Goal: Information Seeking & Learning: Find specific fact

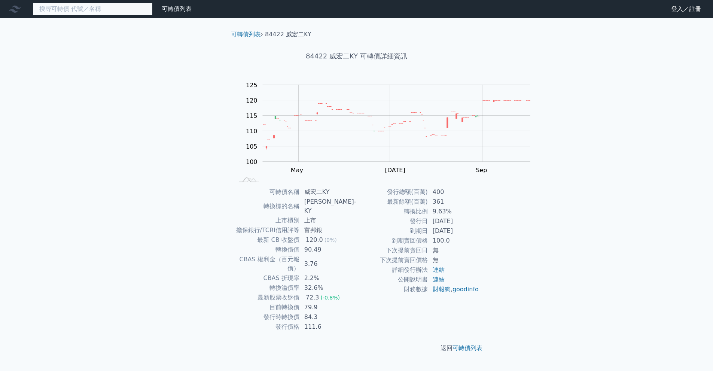
click at [148, 15] on input at bounding box center [93, 9] width 120 height 13
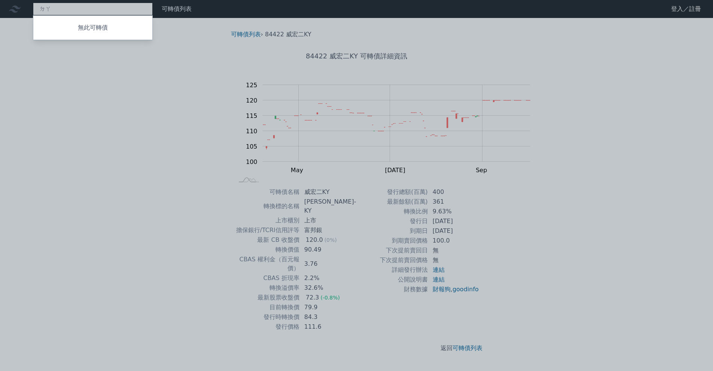
type input "ㄉ"
type input "8112"
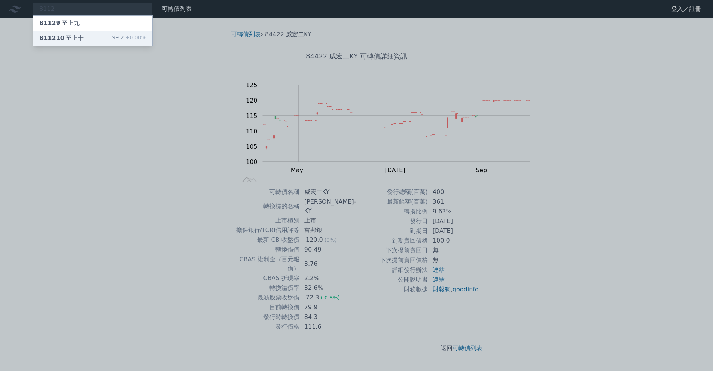
click at [140, 42] on div "811210 至上十 99.2 +0.00%" at bounding box center [92, 38] width 119 height 15
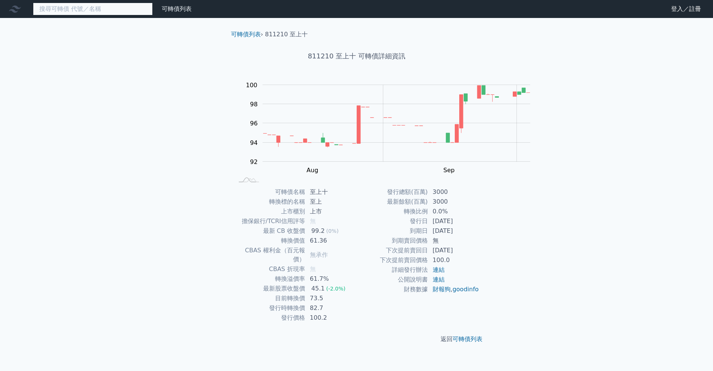
click at [137, 12] on input at bounding box center [93, 9] width 120 height 13
type input "馾"
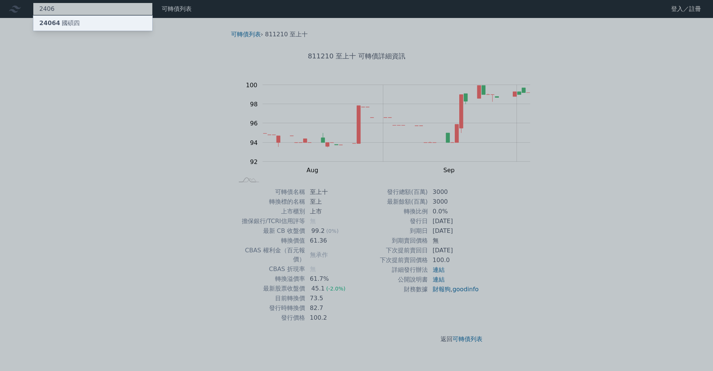
type input "2406"
click at [132, 25] on div "24064 國碩四" at bounding box center [92, 23] width 119 height 15
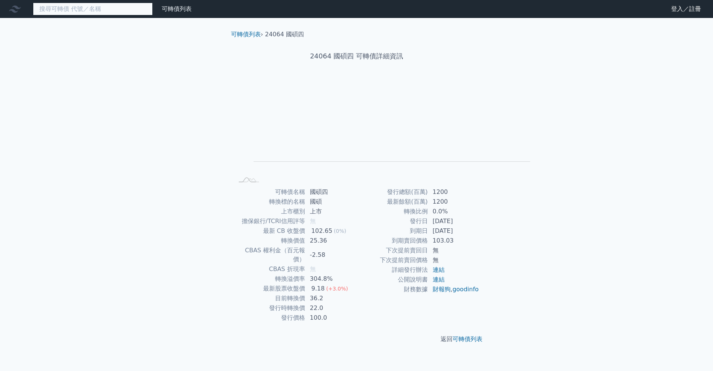
click at [138, 12] on input at bounding box center [93, 9] width 120 height 13
type input "ㄅ"
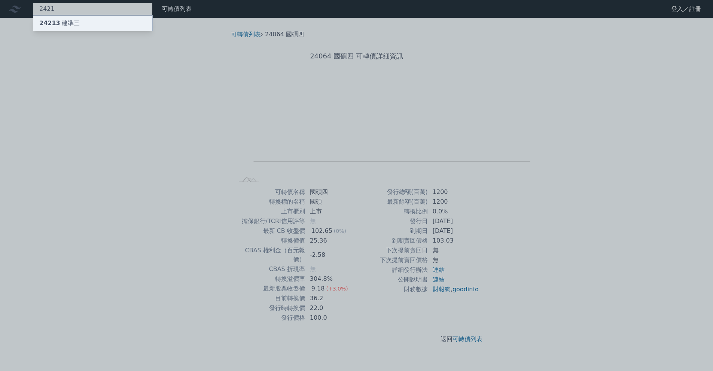
type input "2421"
click at [130, 26] on div "24213 建準三" at bounding box center [92, 23] width 119 height 15
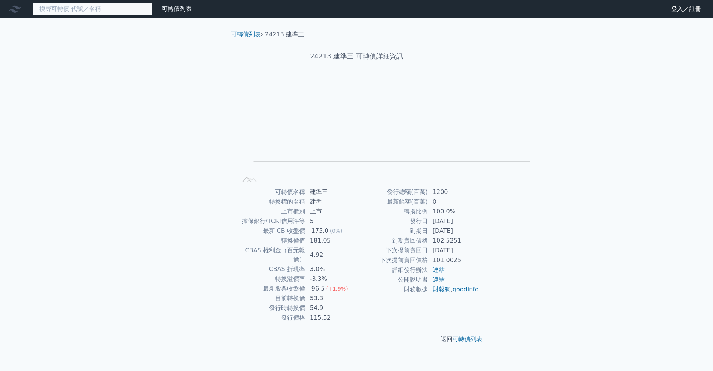
click at [147, 14] on input at bounding box center [93, 9] width 120 height 13
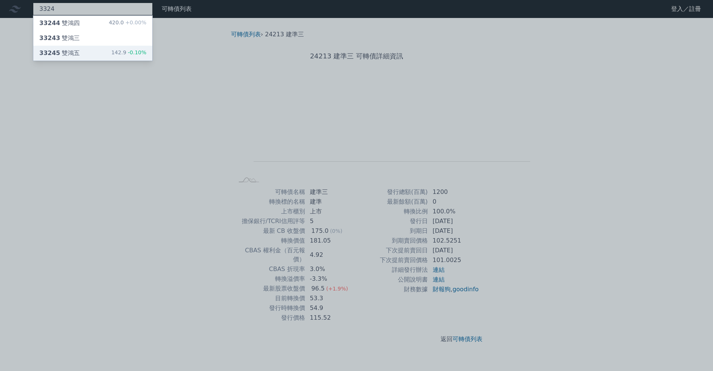
type input "3324"
click at [131, 61] on div "33245 雙鴻五 142.9 -0.10%" at bounding box center [92, 53] width 119 height 15
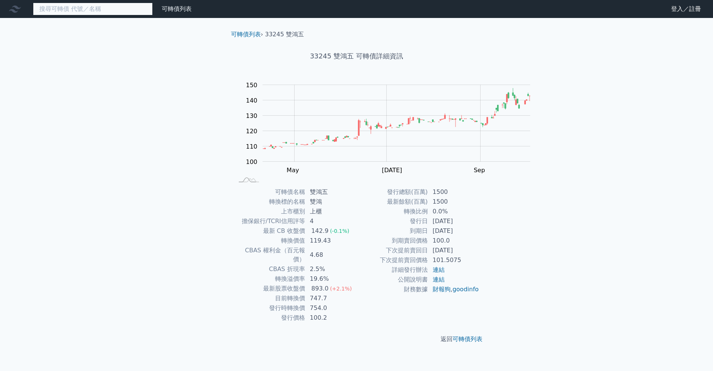
click at [147, 15] on input at bounding box center [93, 9] width 120 height 13
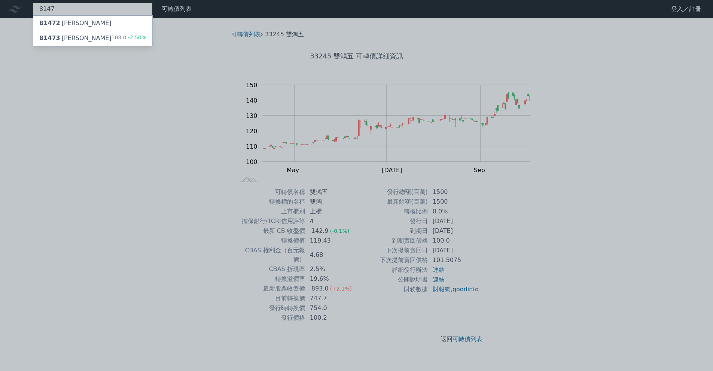
type input "8147"
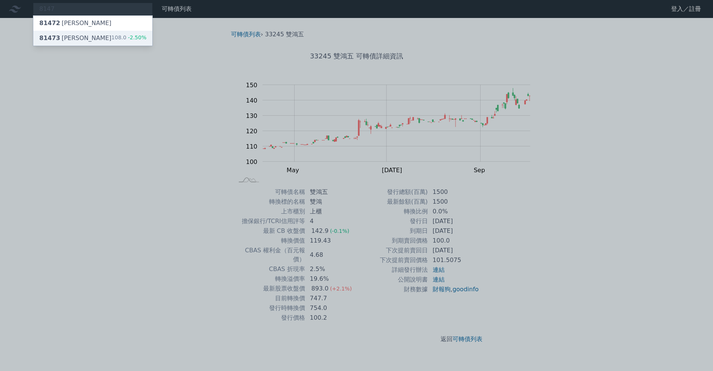
click at [143, 42] on div "108.0 -2.50%" at bounding box center [128, 38] width 35 height 9
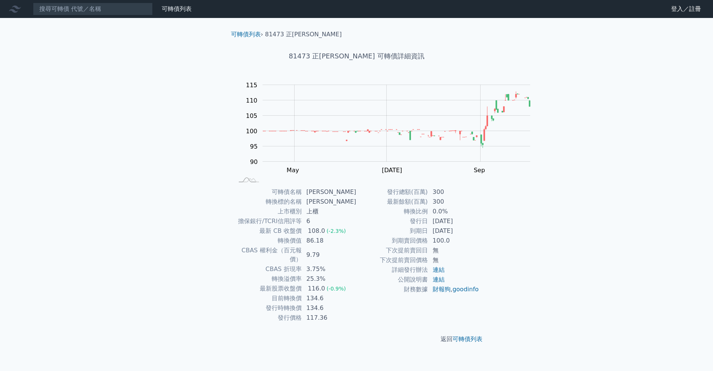
scroll to position [36, 0]
